Goal: Complete application form

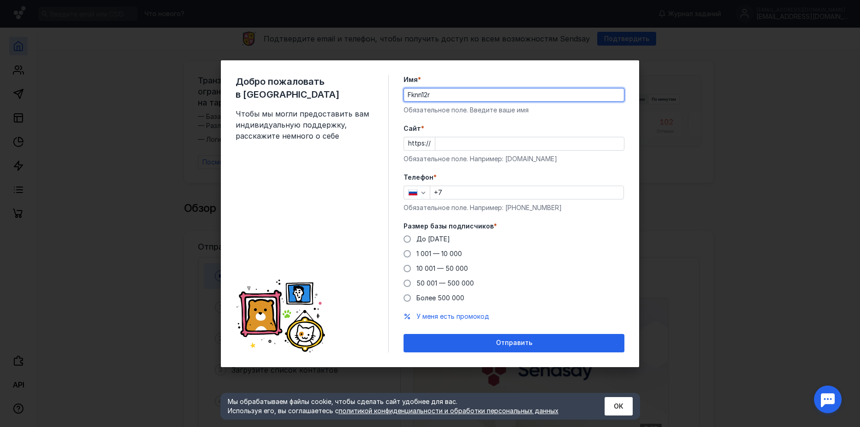
click at [659, 269] on div "Добро пожаловать в Sendsay Чтобы мы могли предоставить вам индивидуальную подде…" at bounding box center [430, 213] width 860 height 427
type input "Fknn12r"
click at [462, 149] on input "Cайт *" at bounding box center [529, 143] width 189 height 13
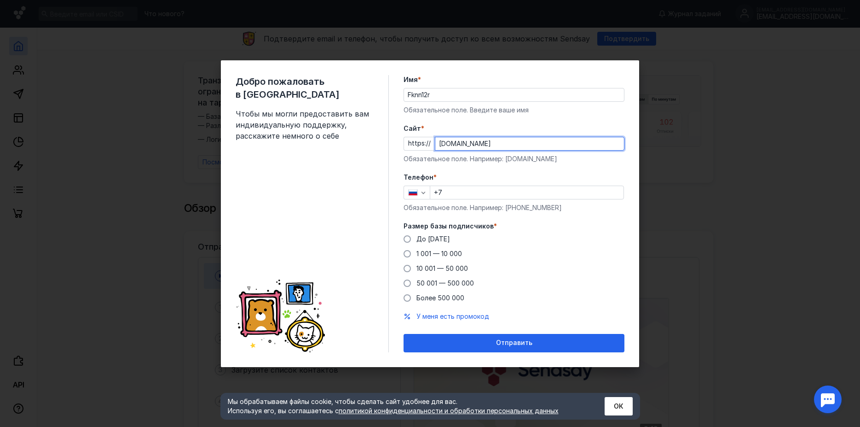
type input "[DOMAIN_NAME]"
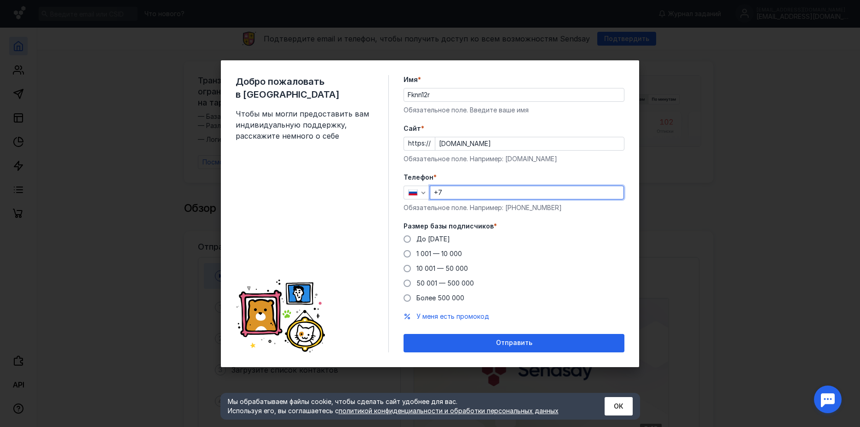
click at [482, 195] on input "+7" at bounding box center [526, 192] width 193 height 13
type input "[PHONE_NUMBER]"
click at [420, 297] on span "Более 500 000" at bounding box center [440, 298] width 48 height 8
click at [0, 0] on input "Более 500 000" at bounding box center [0, 0] width 0 height 0
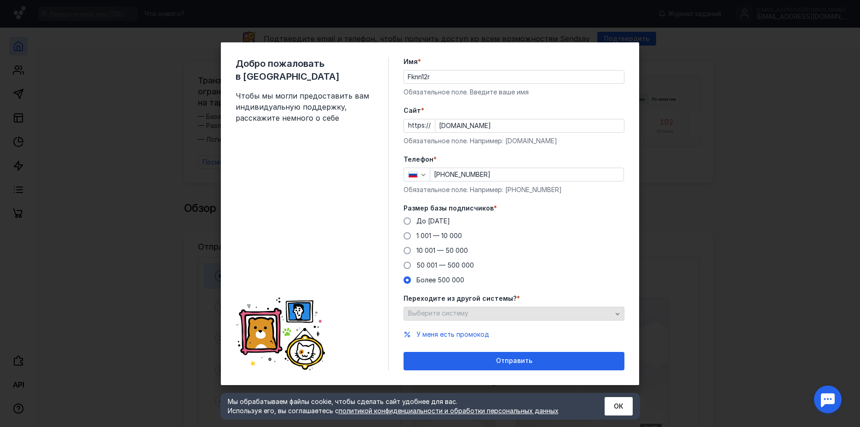
click at [457, 311] on span "Выберите систему" at bounding box center [438, 313] width 60 height 8
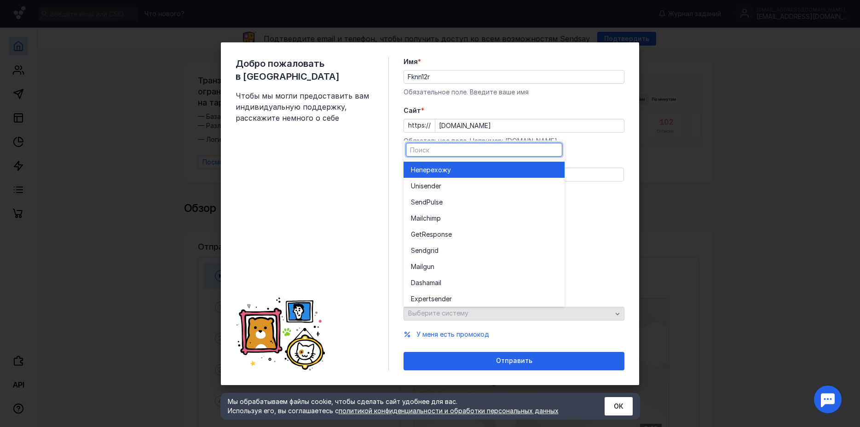
click at [459, 311] on span "Выберите систему" at bounding box center [438, 313] width 60 height 8
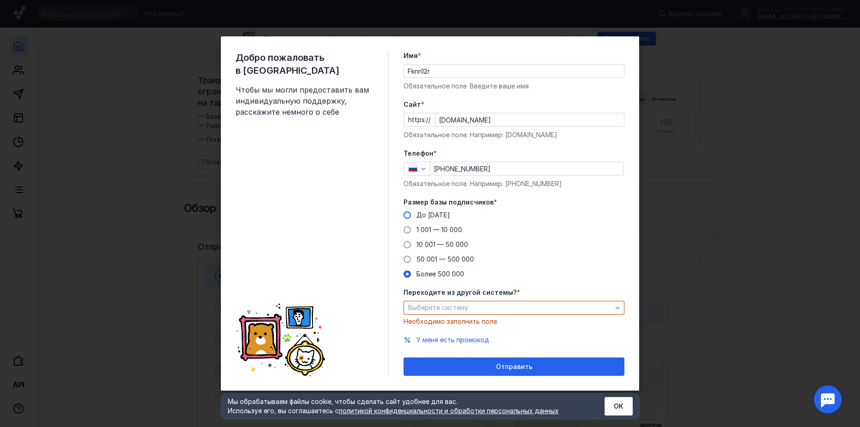
click at [425, 216] on span "До [DATE]" at bounding box center [433, 215] width 34 height 8
click at [0, 0] on input "До [DATE]" at bounding box center [0, 0] width 0 height 0
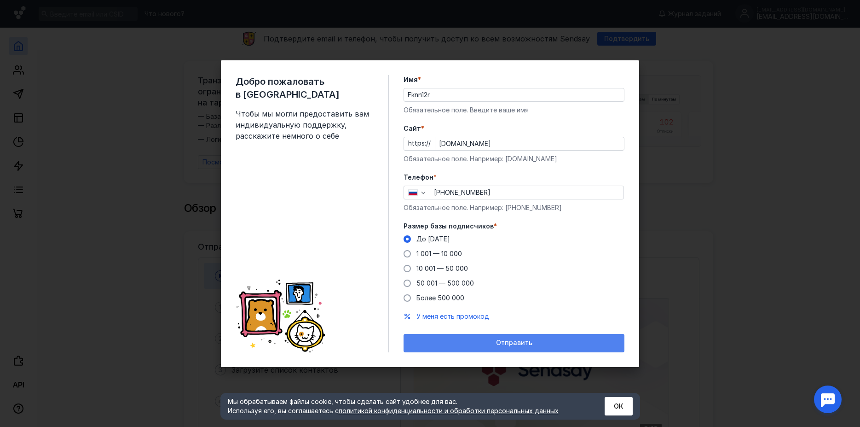
click at [507, 341] on span "Отправить" at bounding box center [514, 343] width 36 height 8
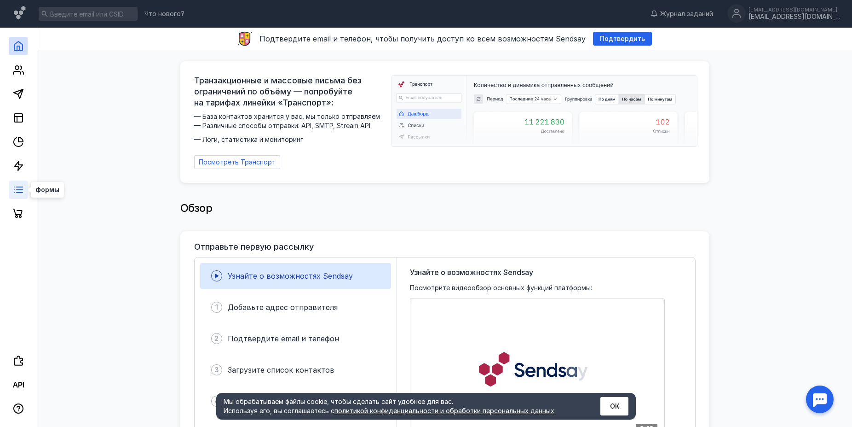
click at [18, 191] on icon at bounding box center [18, 189] width 11 height 11
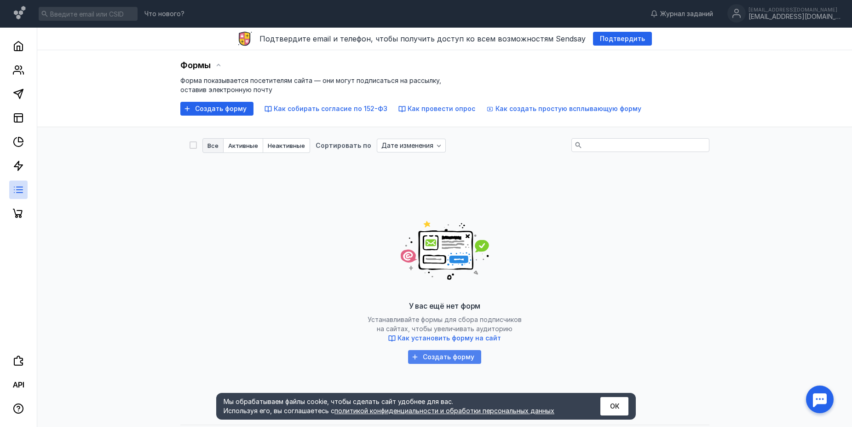
click at [430, 356] on span "Создать форму" at bounding box center [449, 357] width 52 height 8
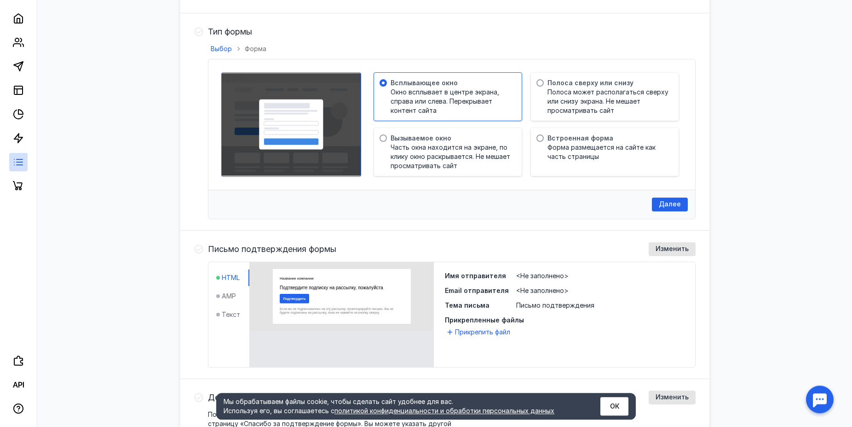
scroll to position [141, 0]
